Goal: Task Accomplishment & Management: Manage account settings

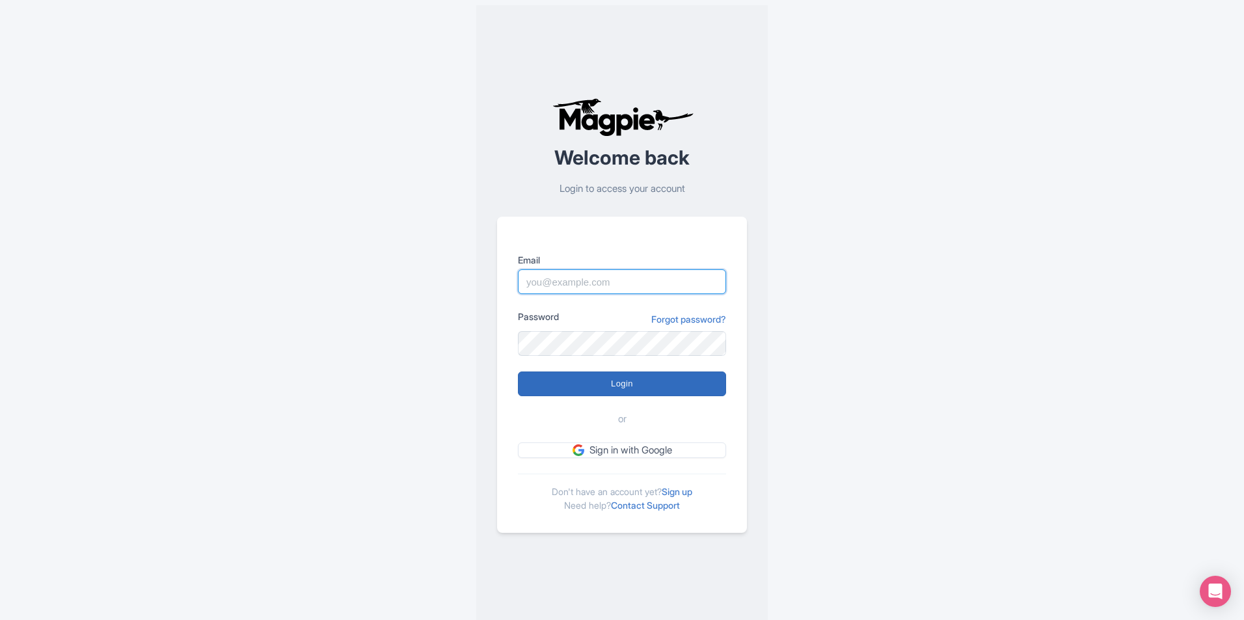
type input "deidra@visitneworleans.com"
click at [656, 381] on input "Login" at bounding box center [622, 383] width 208 height 25
type input "Logging in..."
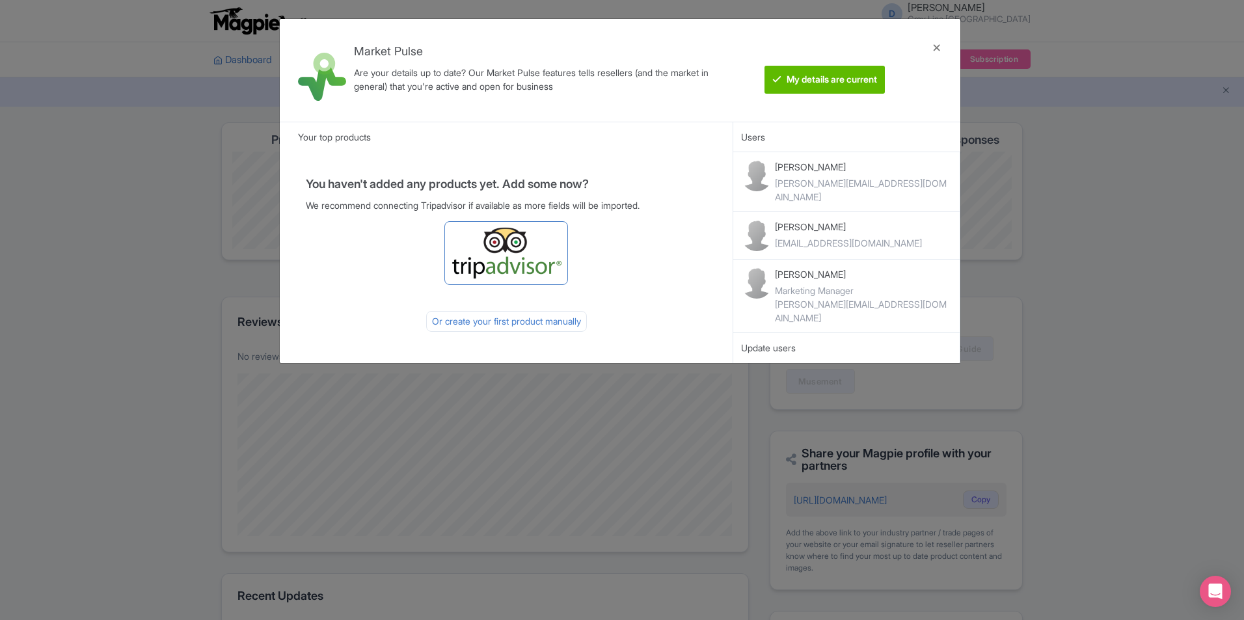
click at [554, 274] on img at bounding box center [506, 253] width 112 height 52
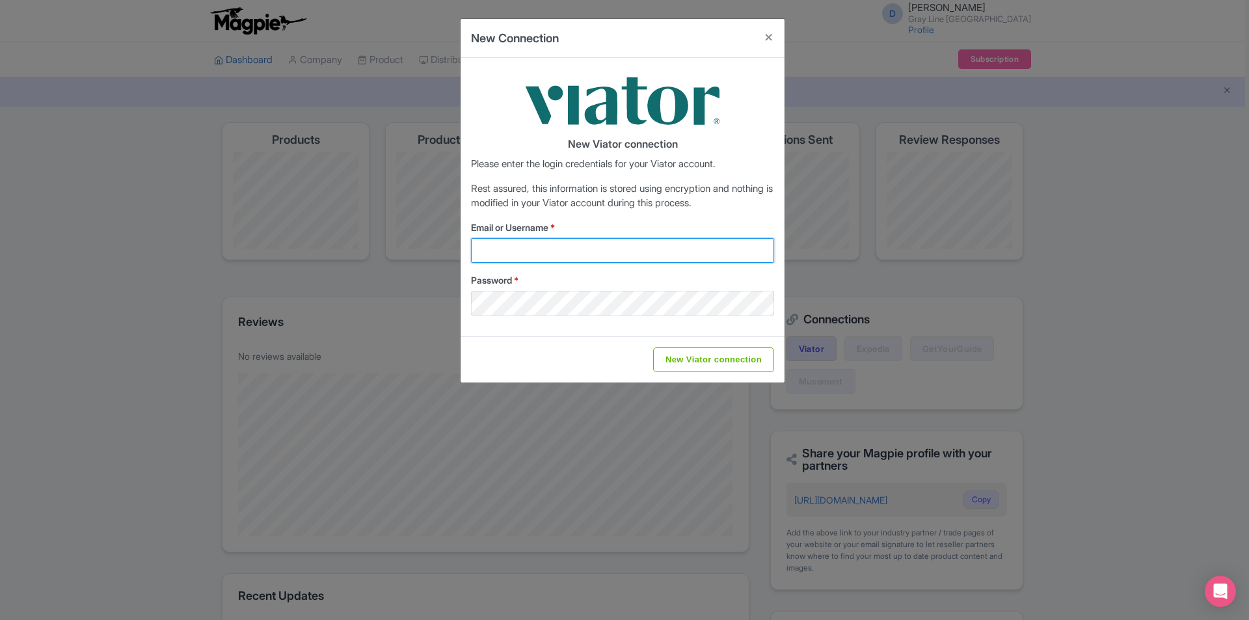
type input "deidra@visitneworleans.com"
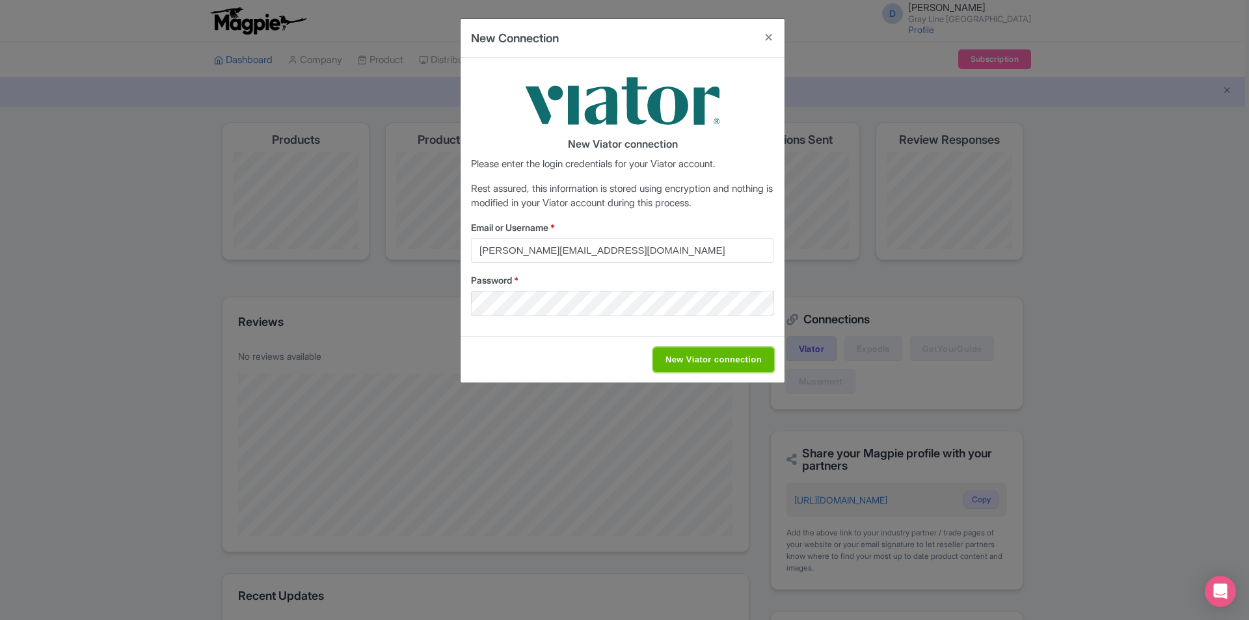
click at [727, 361] on input "New Viator connection" at bounding box center [713, 359] width 121 height 25
type input "Saving..."
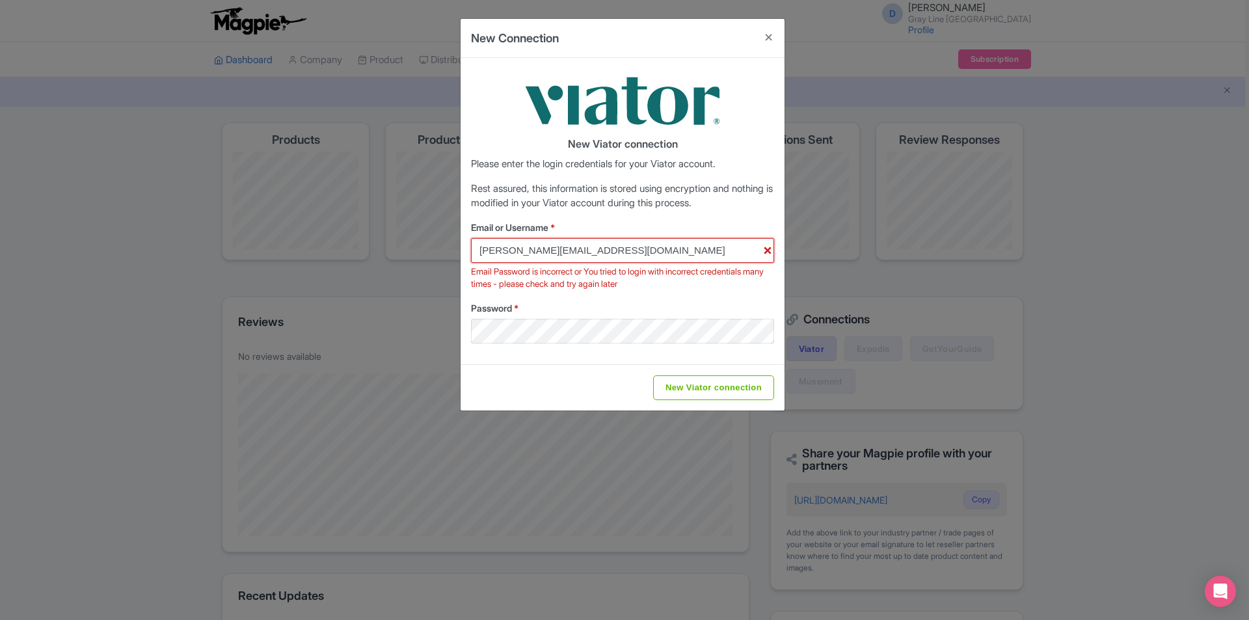
drag, startPoint x: 713, startPoint y: 258, endPoint x: 487, endPoint y: 248, distance: 225.9
click at [487, 248] on input "deidra@visitneworleans.com" at bounding box center [622, 250] width 303 height 25
click at [653, 255] on input "[PERSON_NAME][EMAIL_ADDRESS][DOMAIN_NAME]" at bounding box center [622, 250] width 303 height 25
type input "deidra@glnosc.com"
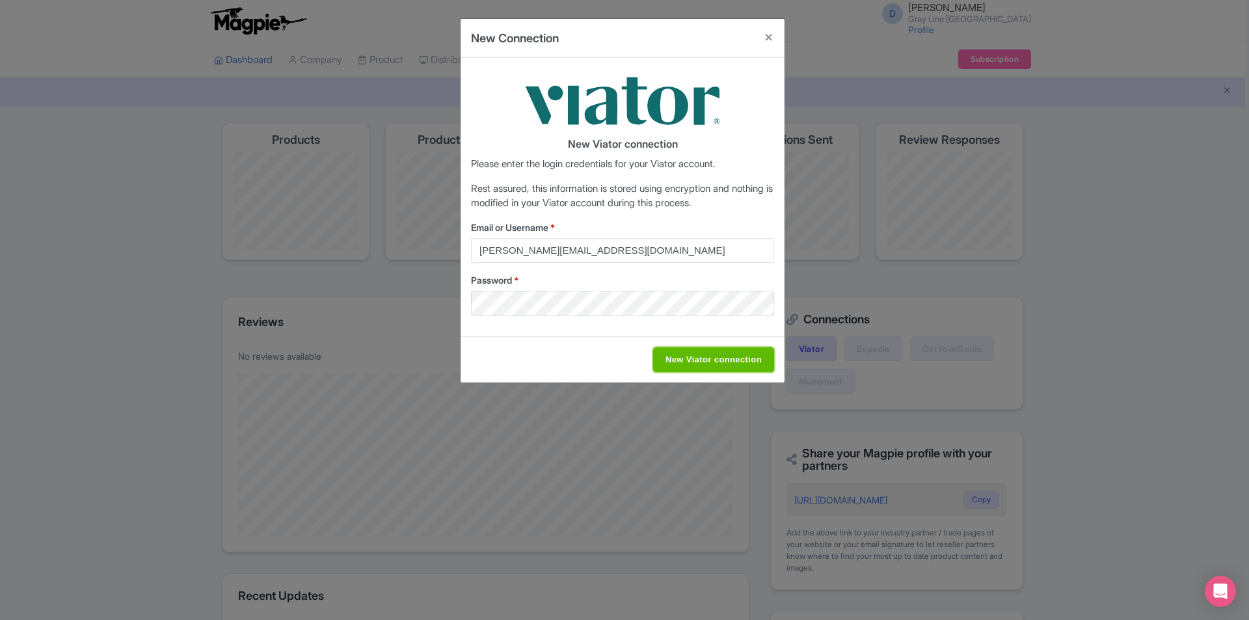
click at [699, 366] on input "New Viator connection" at bounding box center [713, 359] width 121 height 25
type input "Saving..."
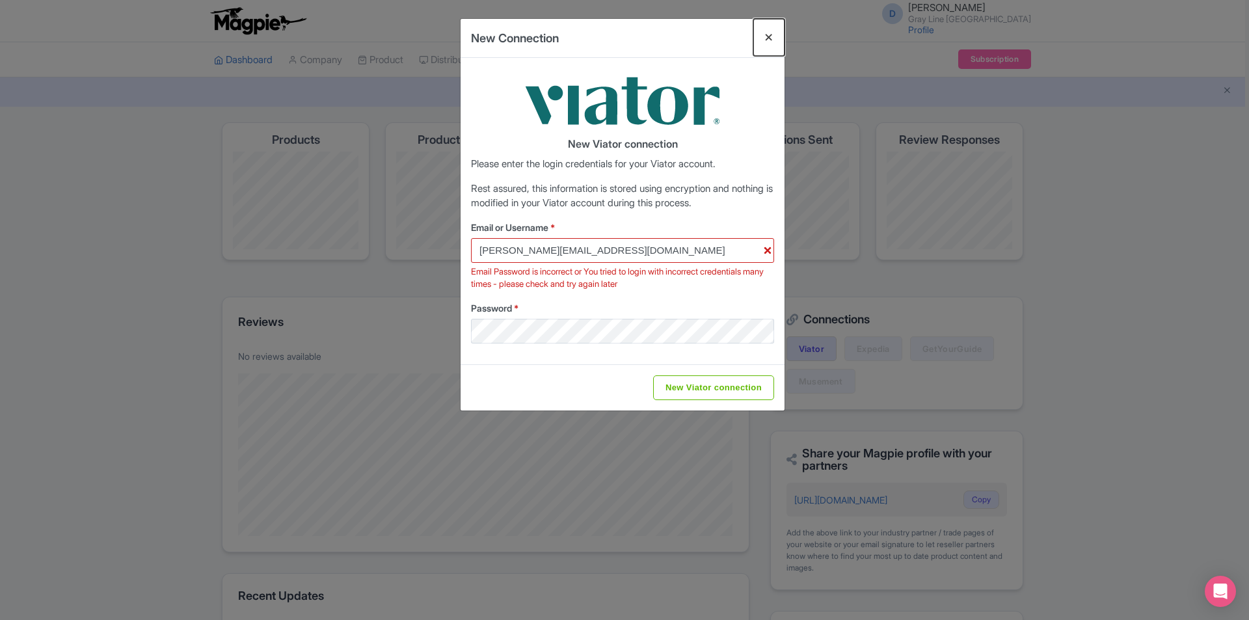
click at [770, 38] on button "Close" at bounding box center [768, 37] width 31 height 37
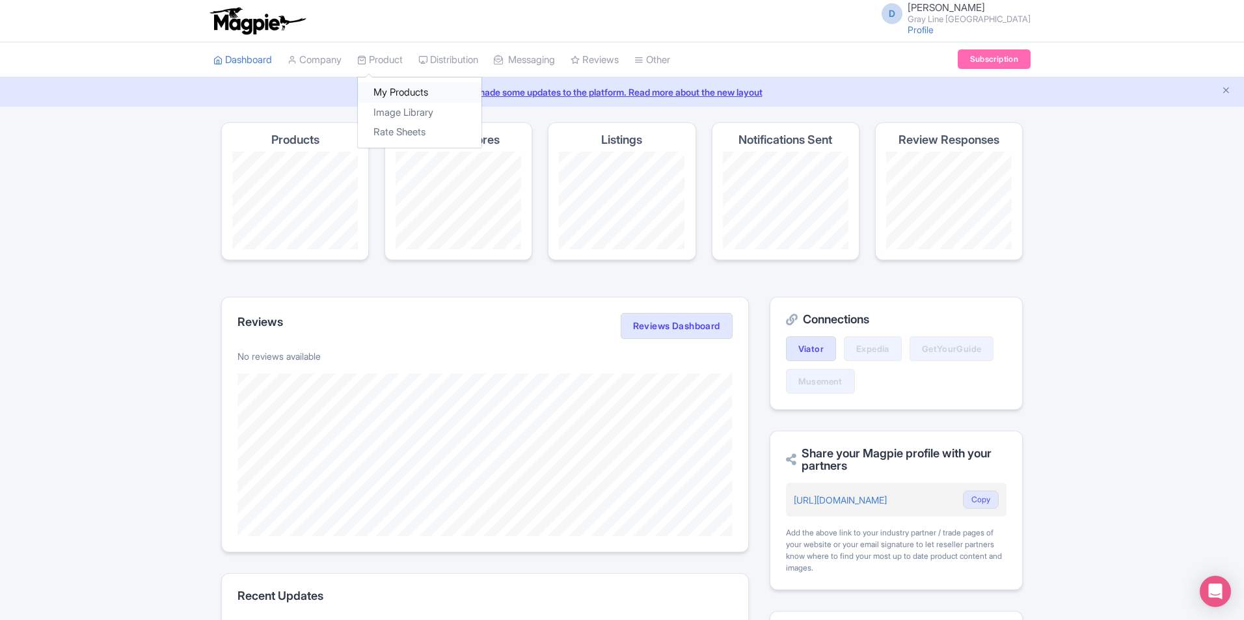
click at [400, 86] on link "My Products" at bounding box center [420, 93] width 124 height 20
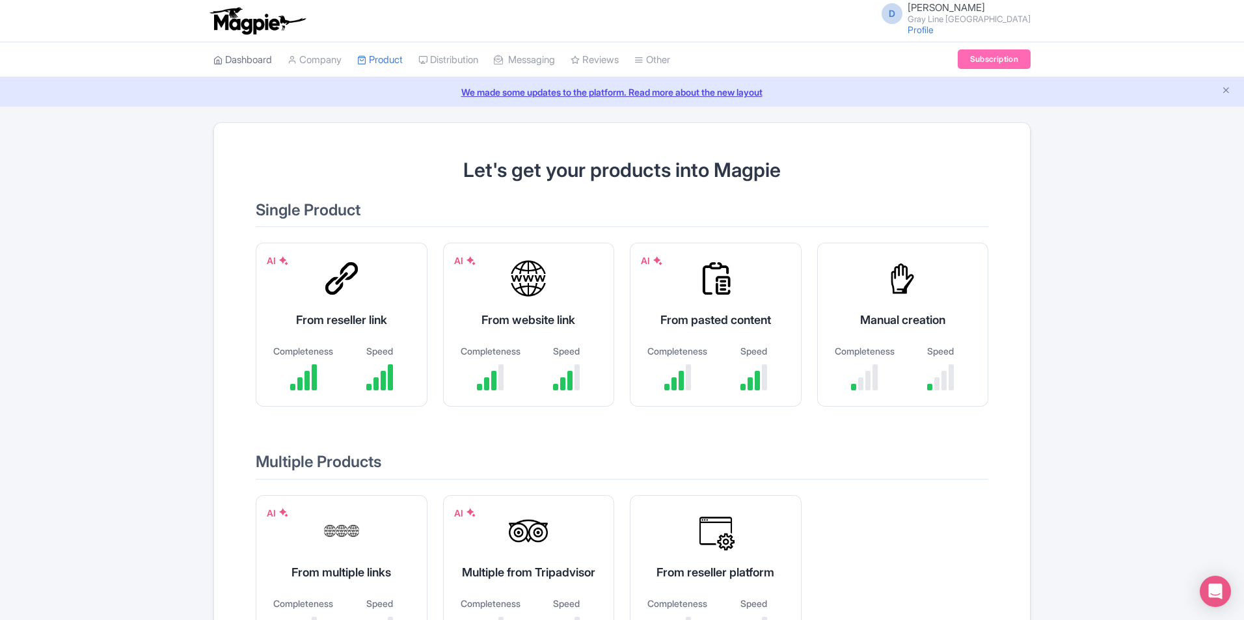
click at [263, 64] on link "Dashboard" at bounding box center [242, 60] width 59 height 36
click at [256, 59] on link "Dashboard" at bounding box center [242, 60] width 59 height 36
click at [981, 53] on link "Subscription" at bounding box center [993, 59] width 73 height 20
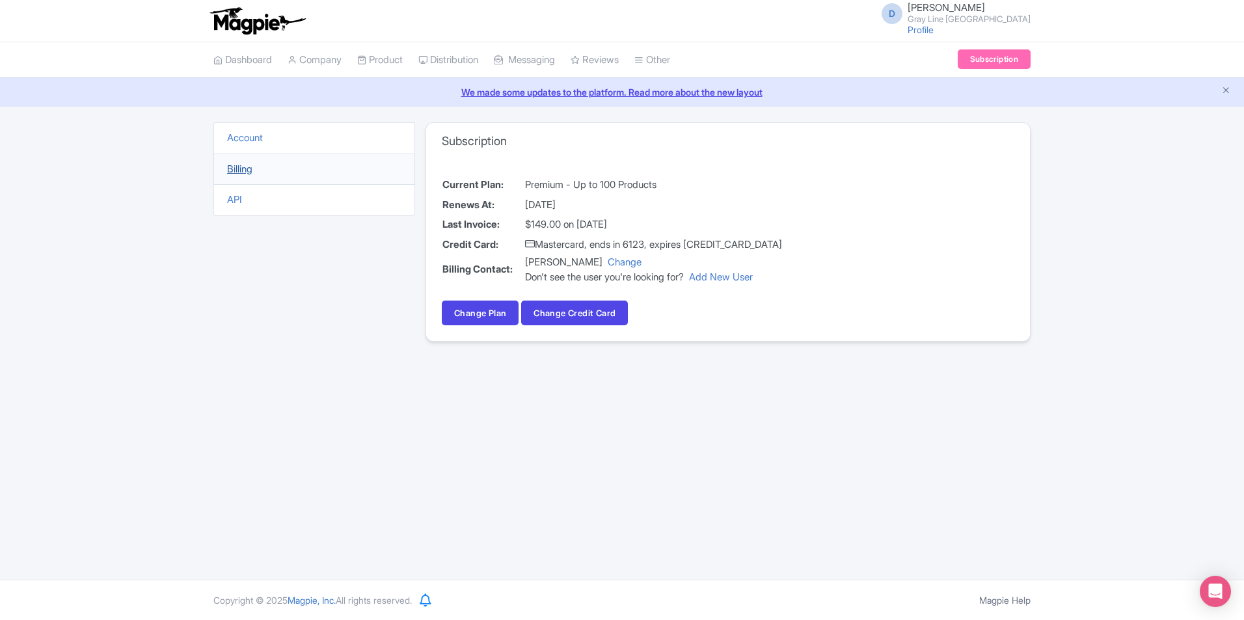
click at [249, 170] on link "Billing" at bounding box center [239, 169] width 25 height 12
click at [235, 200] on link "API" at bounding box center [234, 199] width 15 height 12
click at [246, 170] on link "Billing" at bounding box center [239, 169] width 25 height 12
click at [243, 168] on link "Billing" at bounding box center [239, 169] width 25 height 12
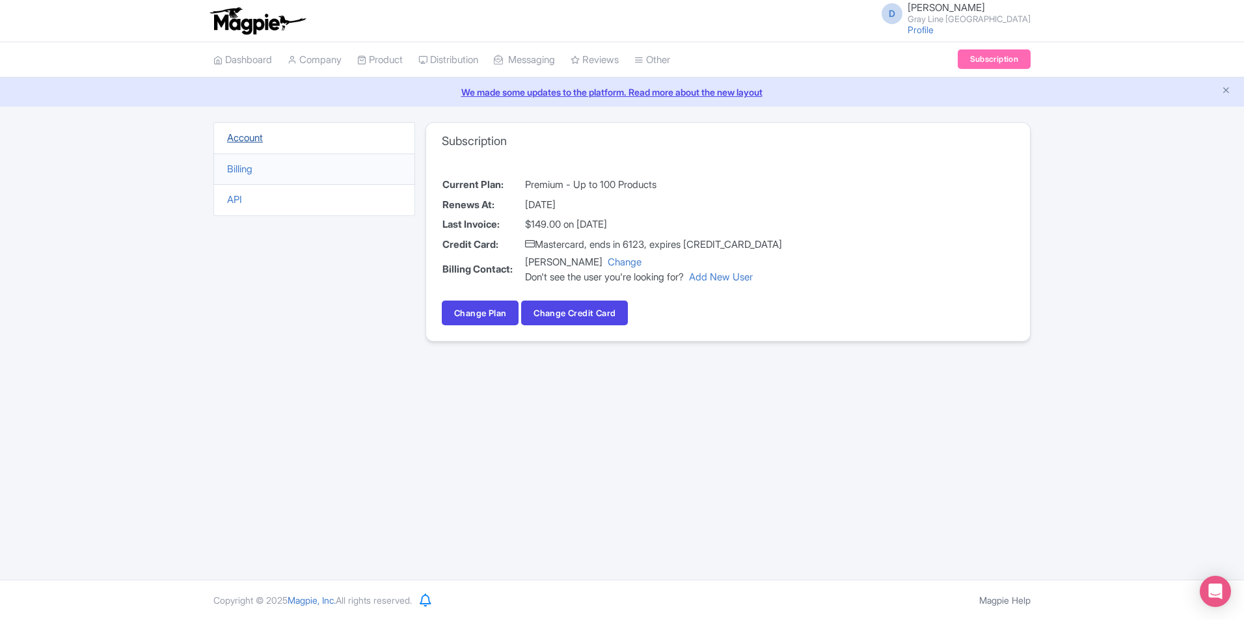
click at [262, 138] on link "Account" at bounding box center [245, 137] width 36 height 12
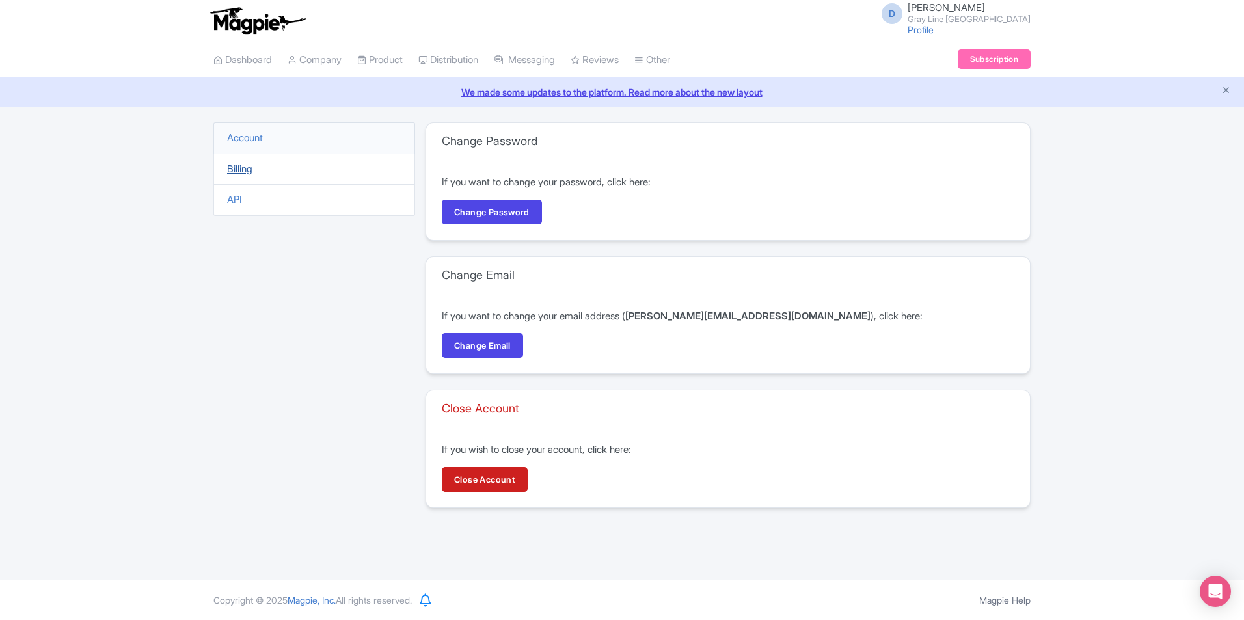
click at [244, 167] on link "Billing" at bounding box center [239, 169] width 25 height 12
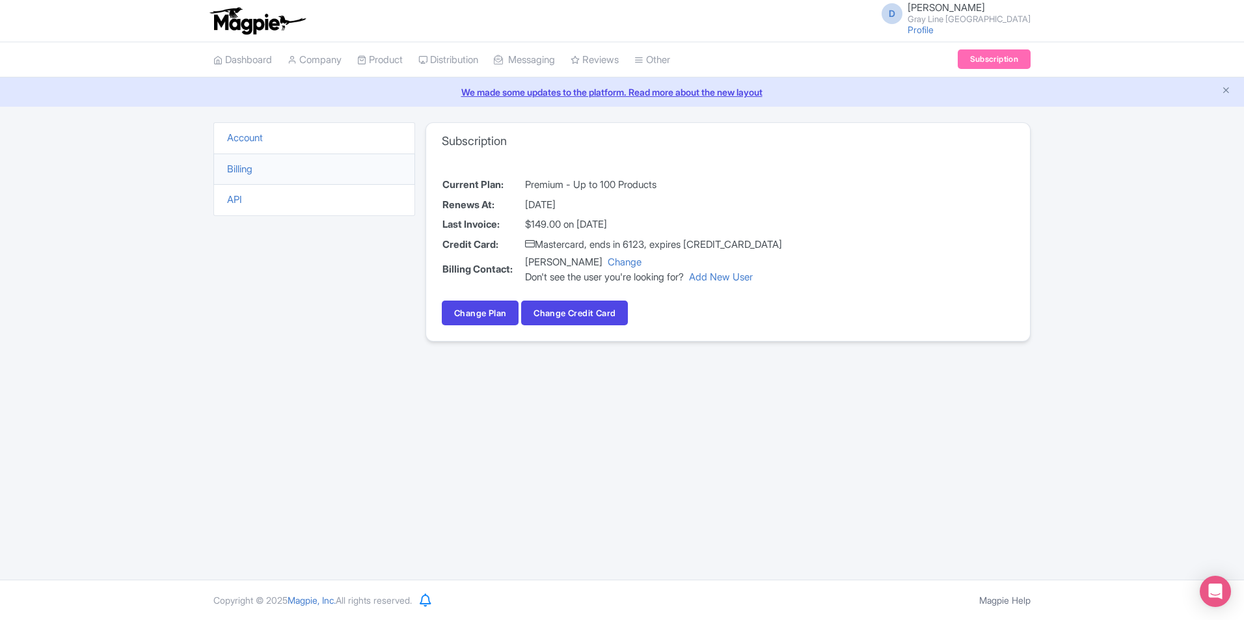
click at [244, 167] on link "Billing" at bounding box center [239, 169] width 25 height 12
click at [230, 201] on link "API" at bounding box center [234, 199] width 15 height 12
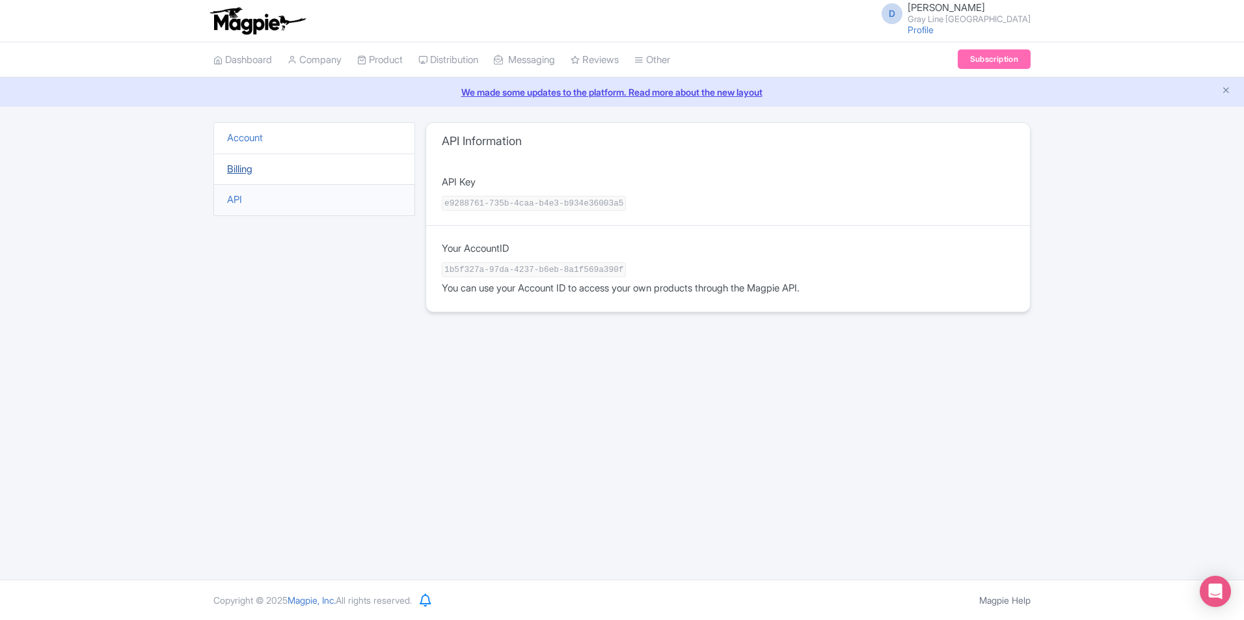
click at [247, 168] on link "Billing" at bounding box center [239, 169] width 25 height 12
